Goal: Use online tool/utility: Utilize a website feature to perform a specific function

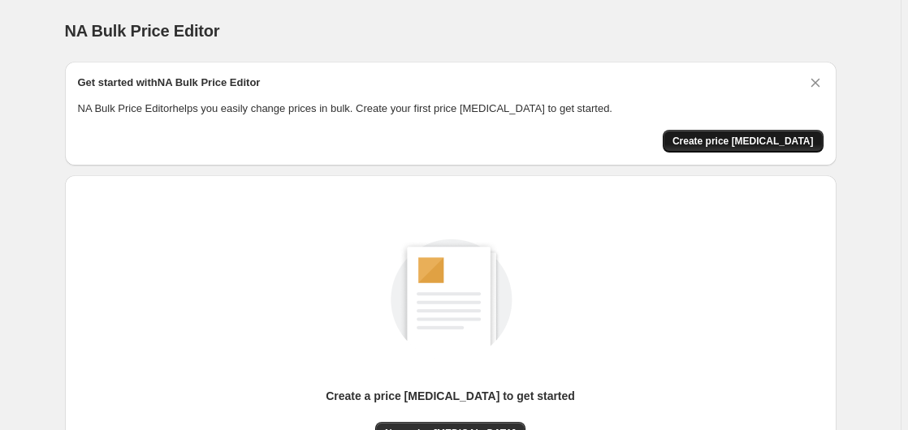
click at [740, 138] on span "Create price [MEDICAL_DATA]" at bounding box center [742, 141] width 141 height 13
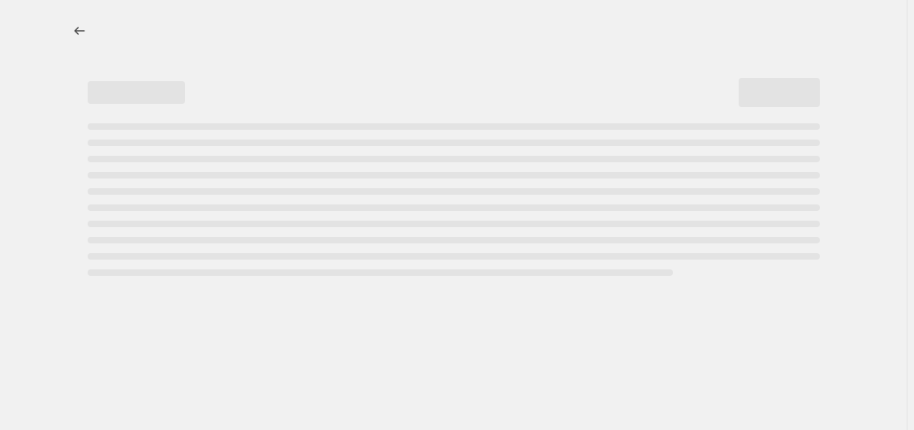
select select "percentage"
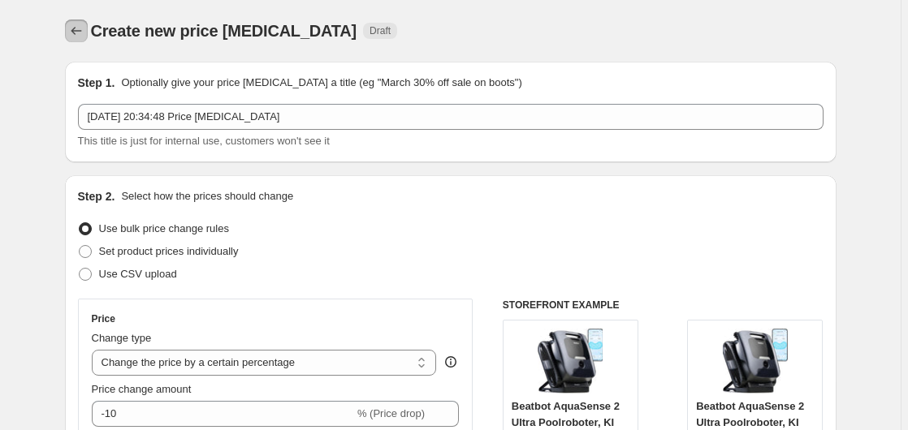
click at [84, 33] on icon "Price change jobs" at bounding box center [76, 31] width 16 height 16
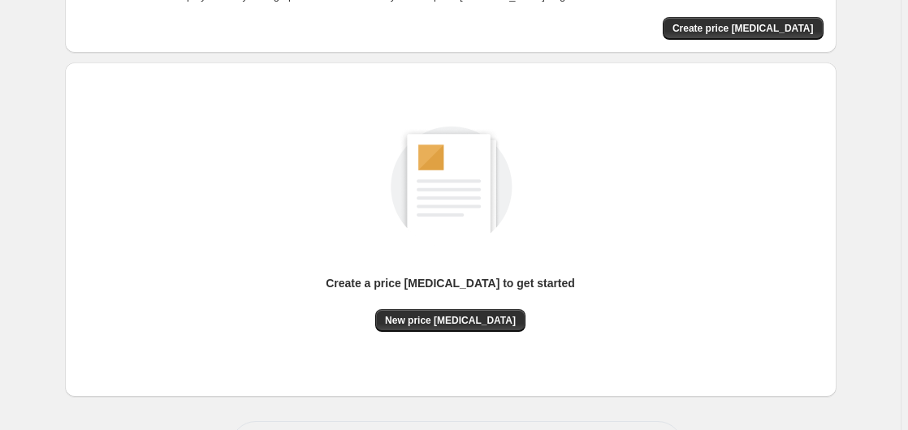
scroll to position [178, 0]
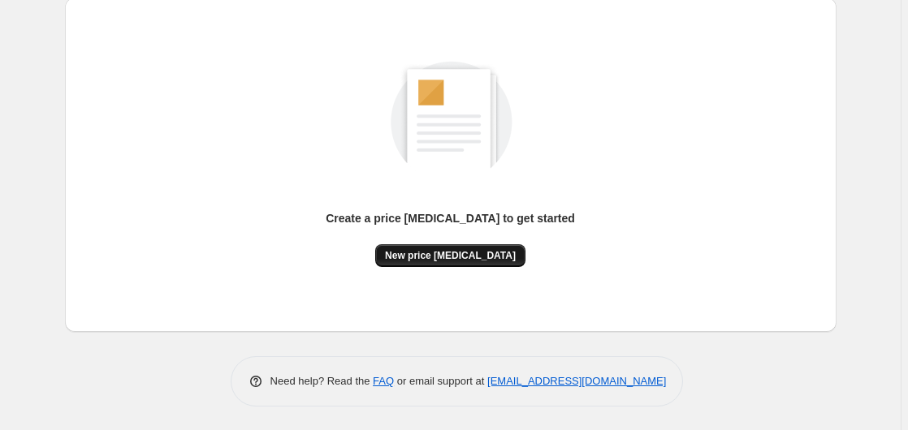
click at [434, 251] on span "New price [MEDICAL_DATA]" at bounding box center [450, 255] width 131 height 13
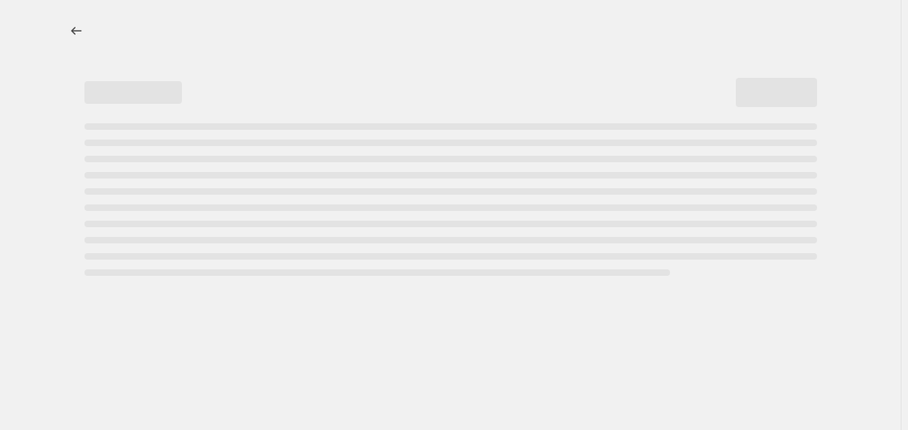
select select "percentage"
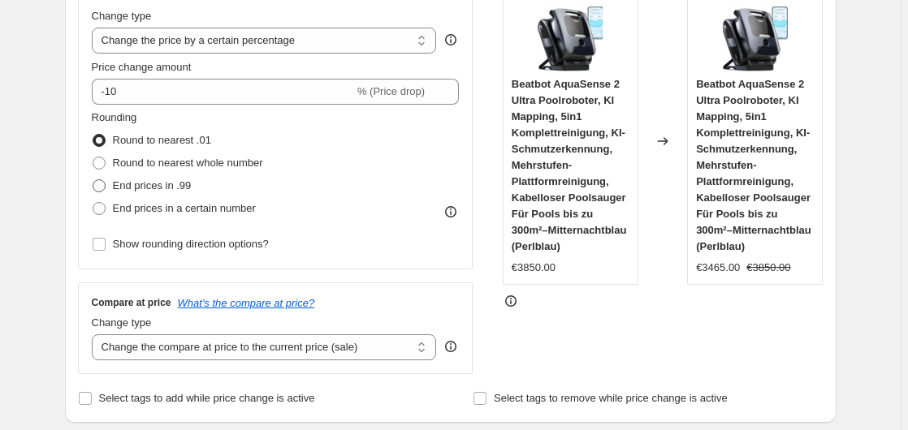
scroll to position [248, 0]
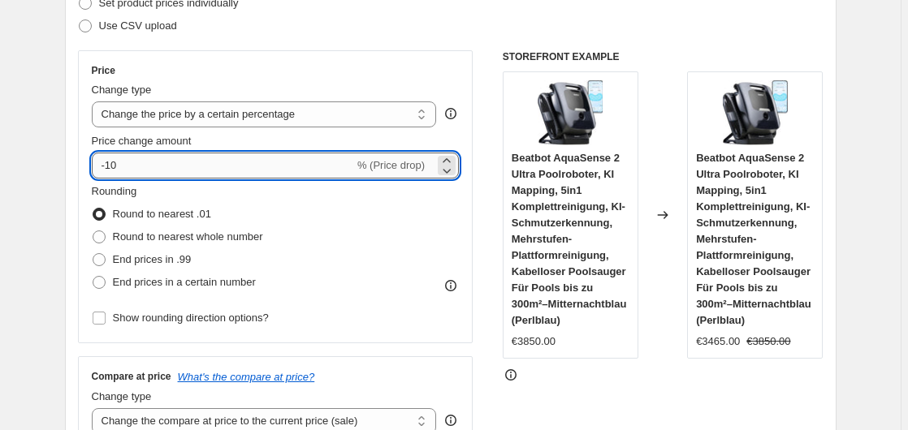
click at [132, 158] on input "-10" at bounding box center [223, 166] width 262 height 26
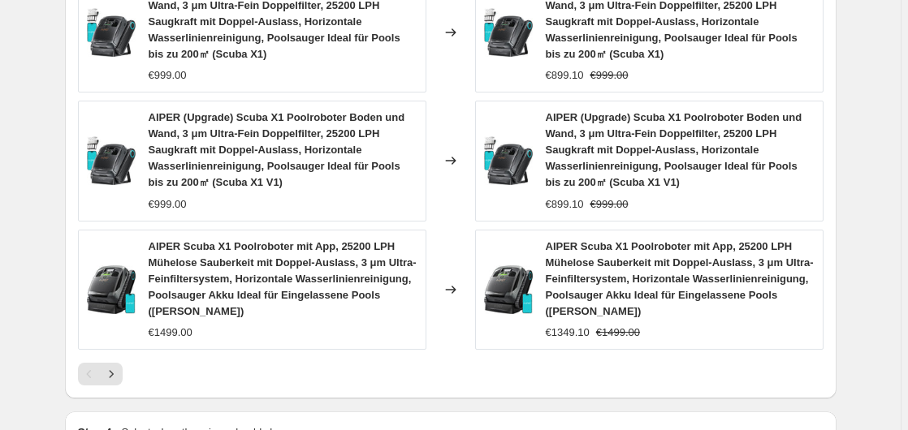
scroll to position [1447, 0]
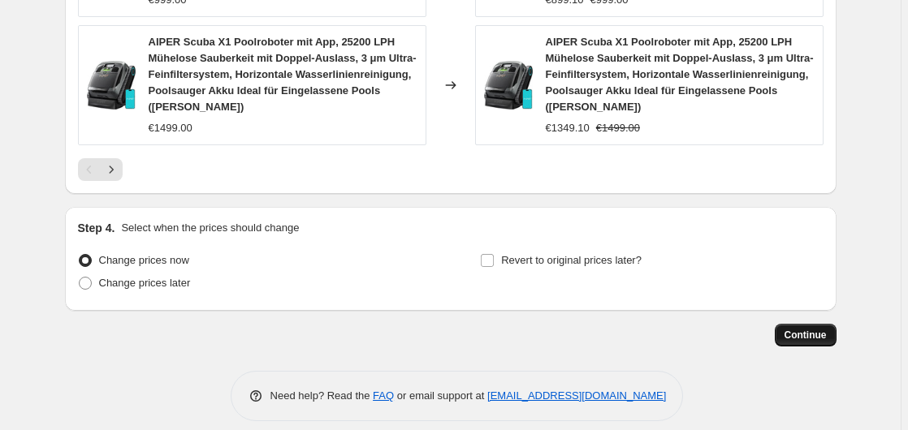
type input "-25"
click at [796, 324] on button "Continue" at bounding box center [806, 335] width 62 height 23
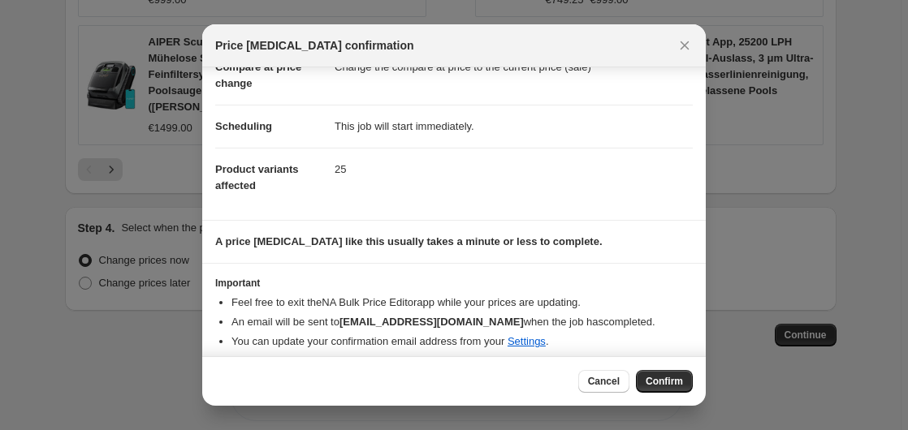
scroll to position [106, 0]
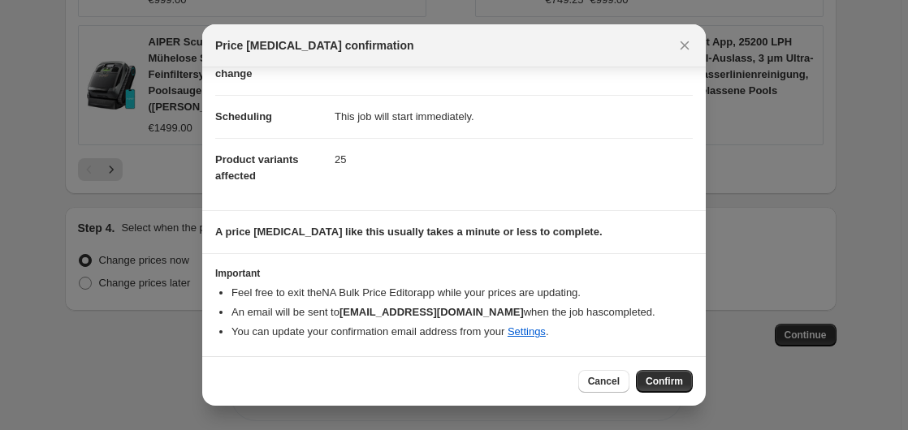
click at [674, 389] on button "Confirm" at bounding box center [664, 381] width 57 height 23
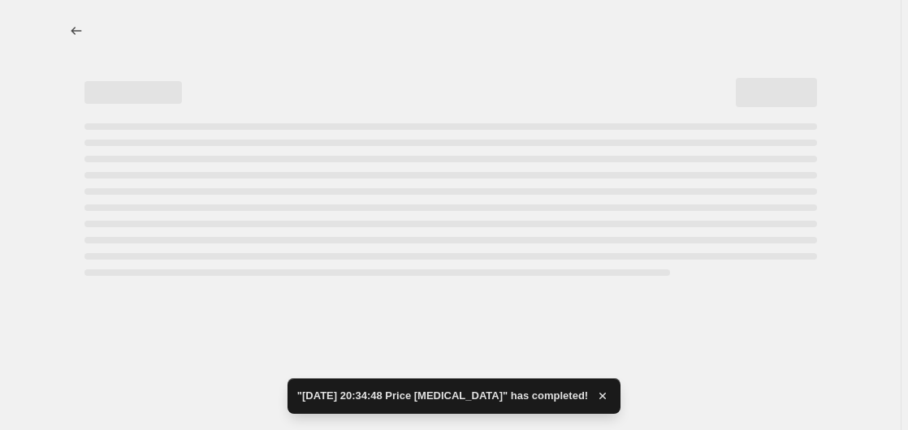
select select "percentage"
